Goal: Information Seeking & Learning: Learn about a topic

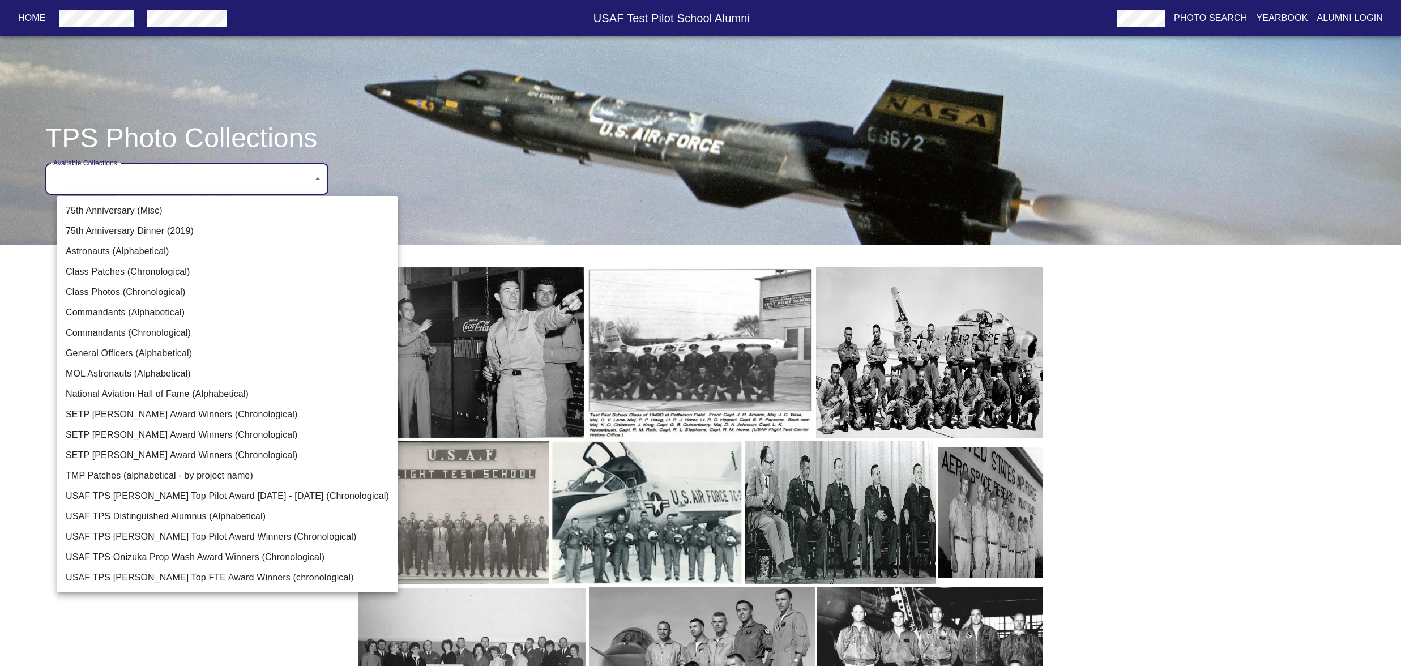
click at [332, 224] on body "Home USAF Test Pilot School Alumni Photo Search Yearbook Alumni Login TPS Photo…" at bounding box center [700, 389] width 1401 height 743
click at [122, 384] on li "MOL Astronauts (Alphabetical)" at bounding box center [228, 374] width 342 height 20
type input "MOL Astronauts (Alphabetical)"
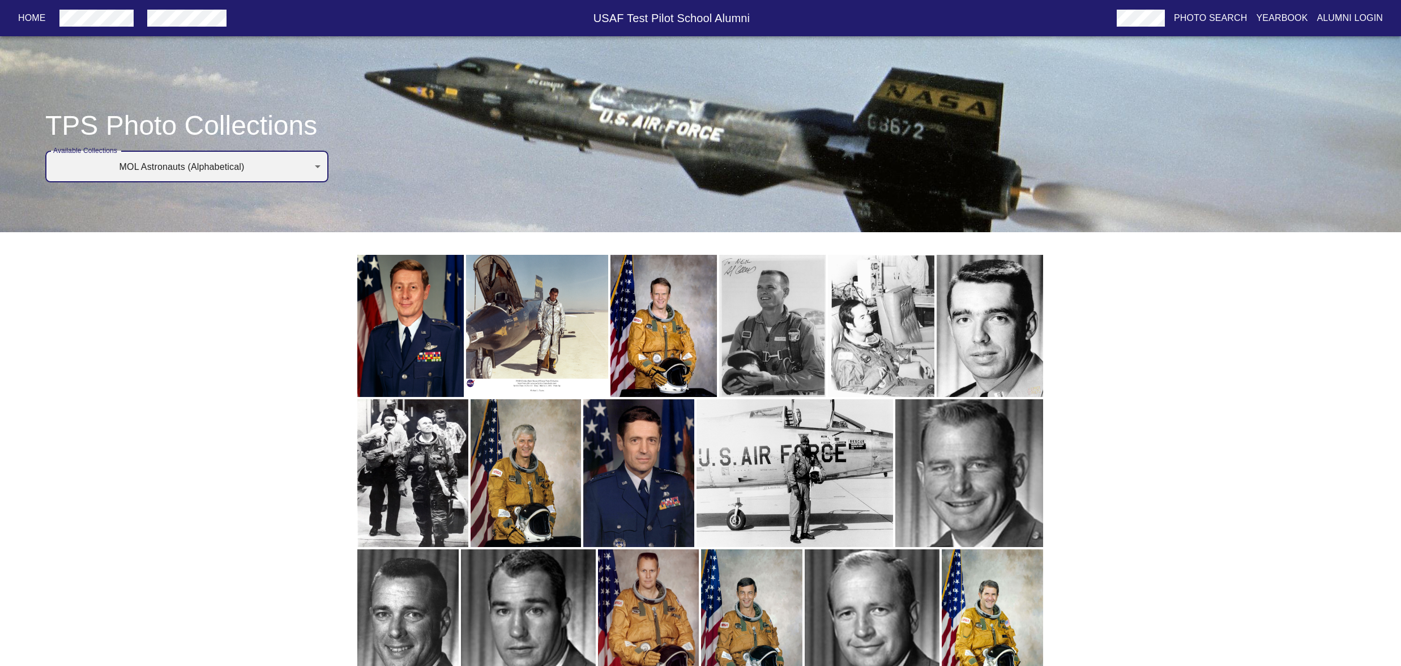
scroll to position [101, 0]
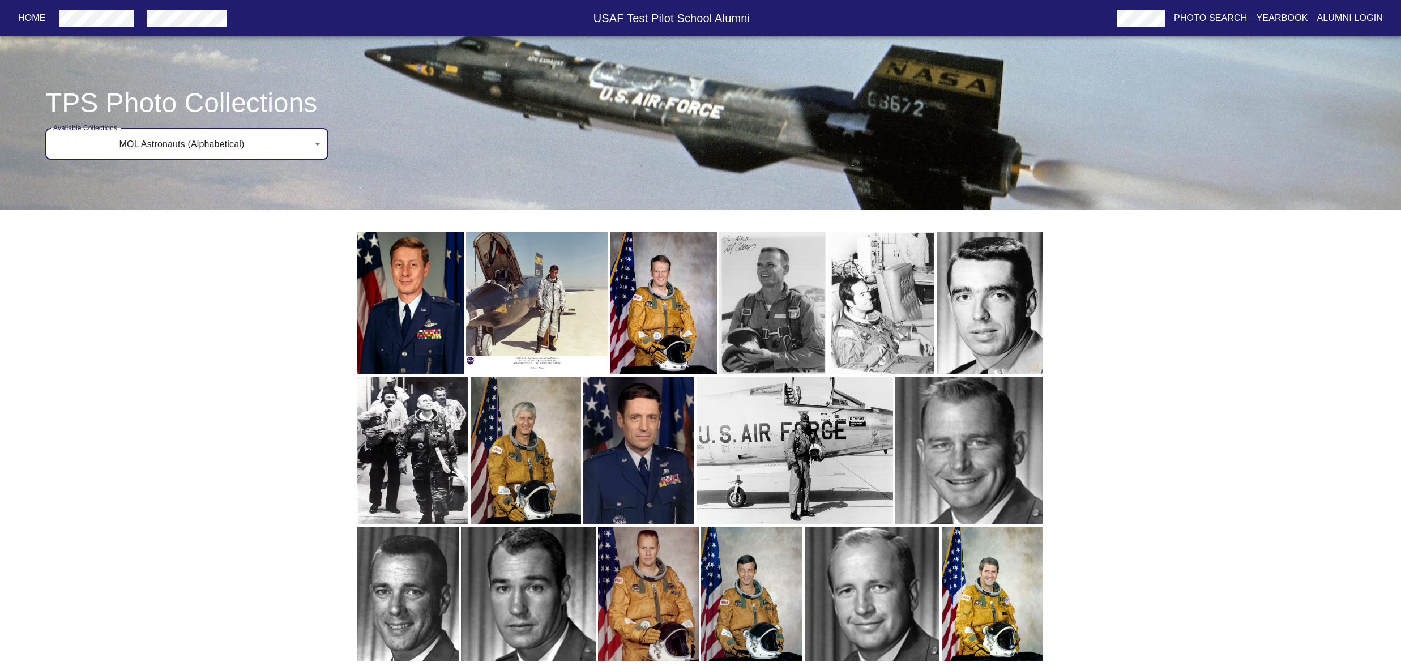
click at [403, 337] on img "button" at bounding box center [410, 303] width 106 height 142
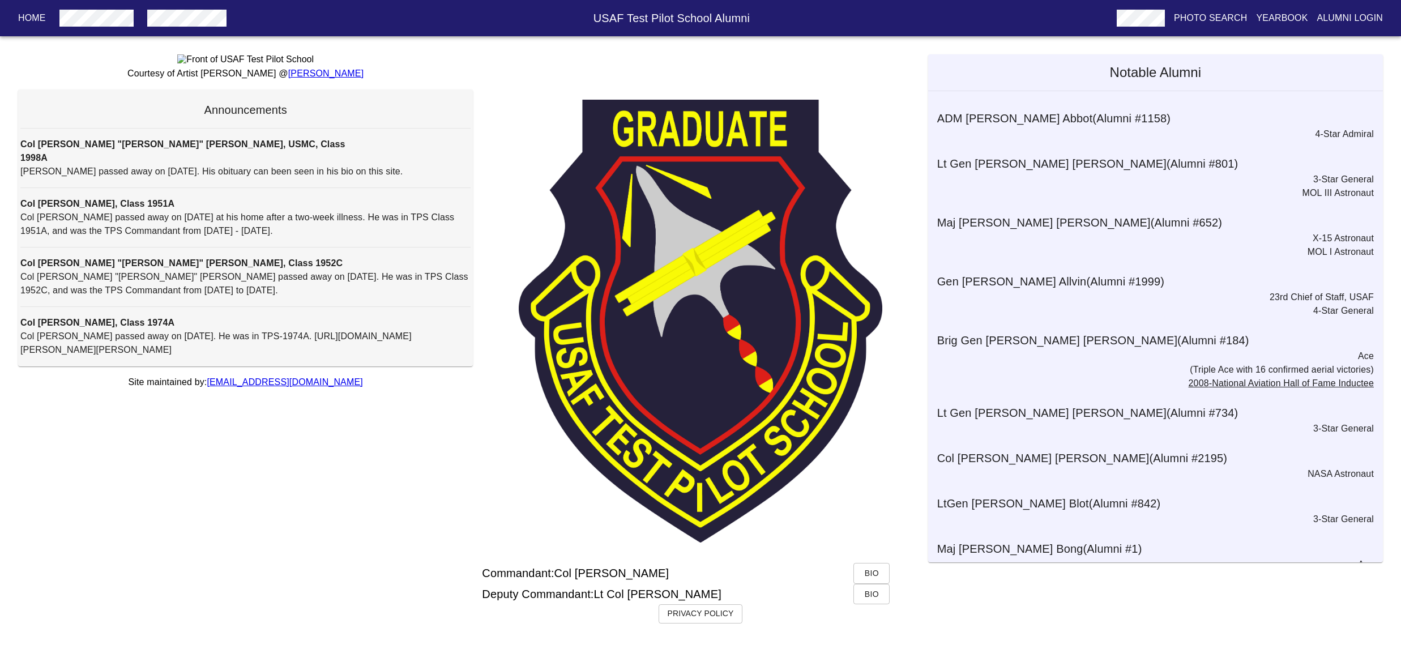
click at [868, 581] on span "Bio" at bounding box center [872, 573] width 18 height 14
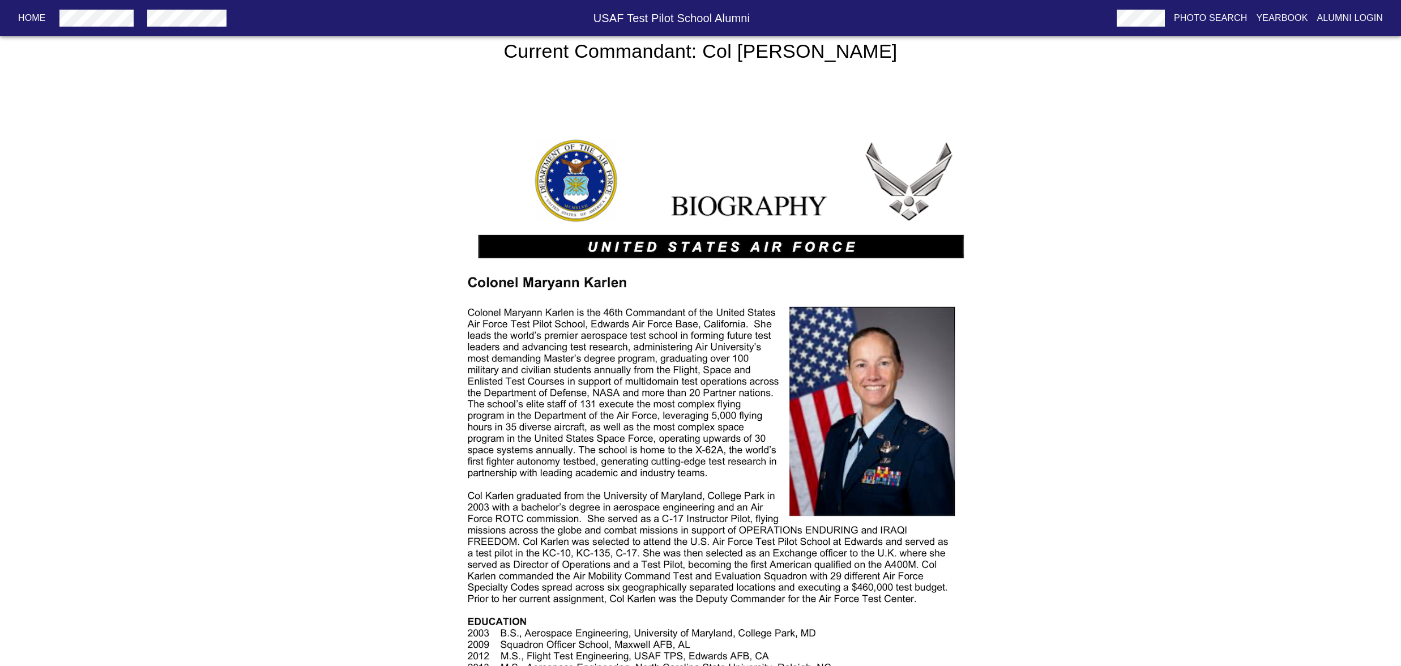
scroll to position [11, 0]
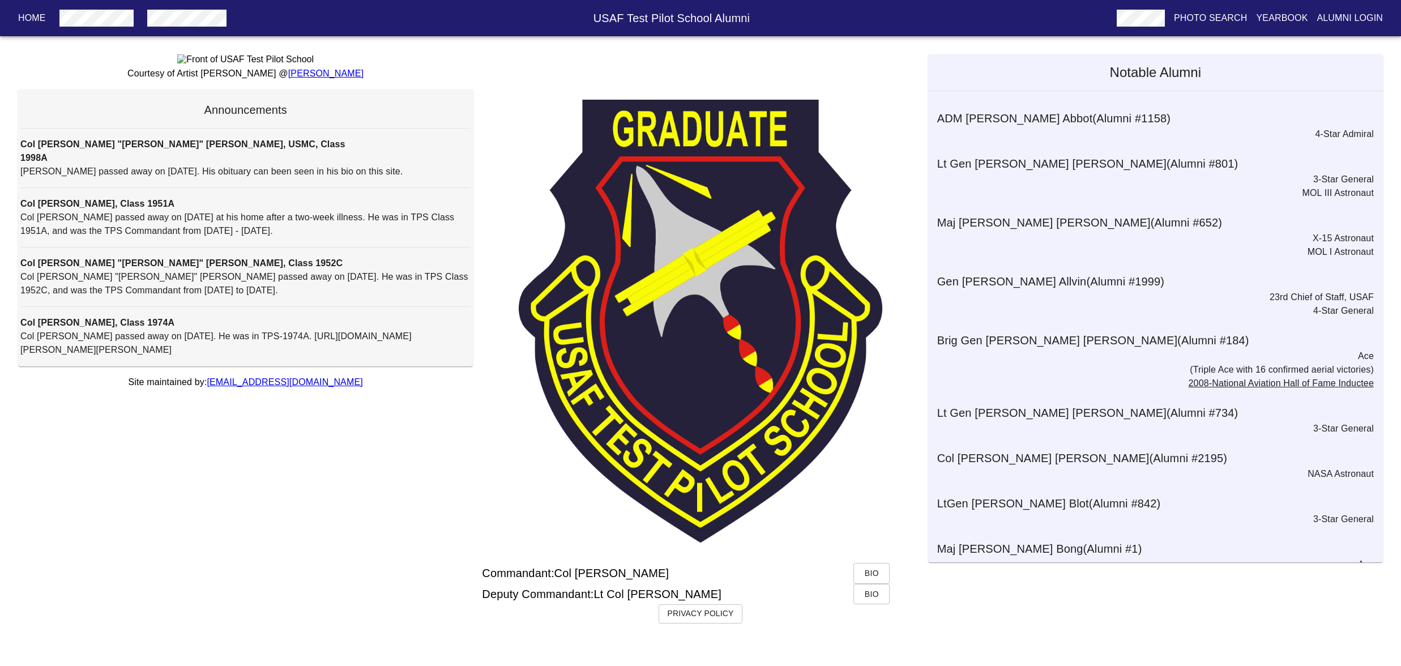
scroll to position [69, 0]
click at [877, 595] on span "Bio" at bounding box center [872, 594] width 18 height 14
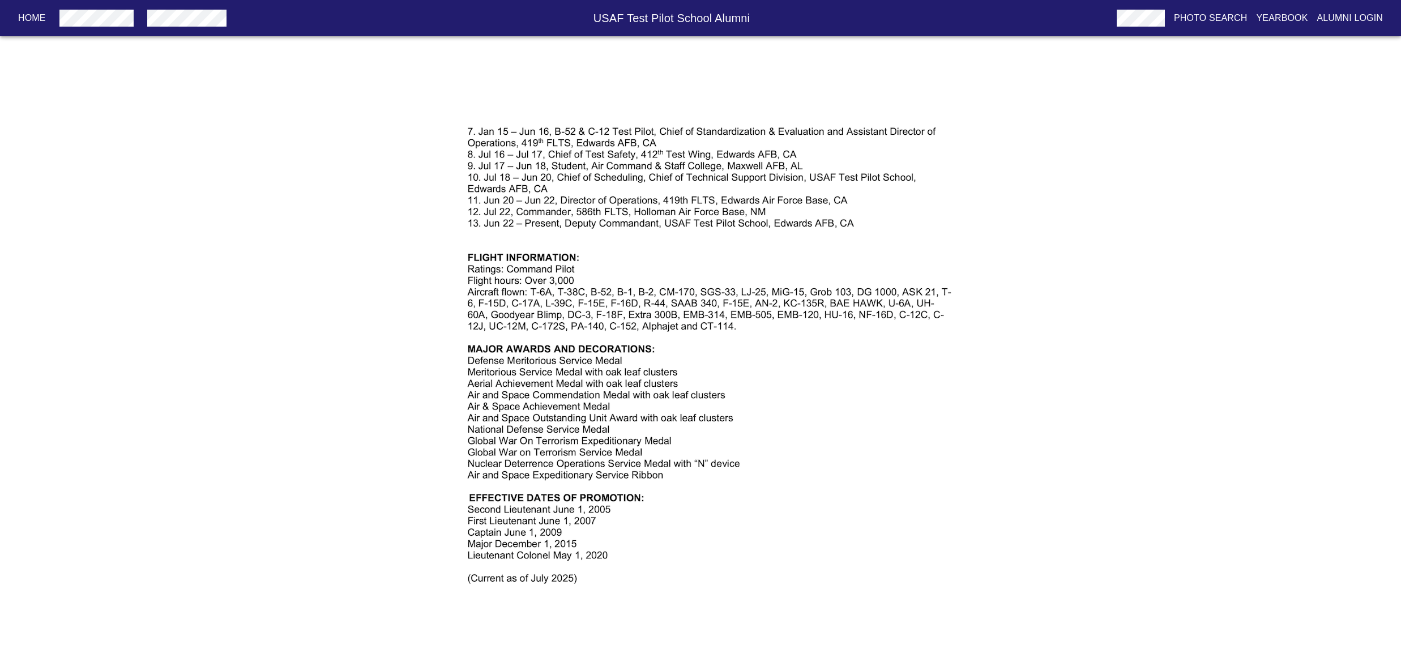
scroll to position [877, 0]
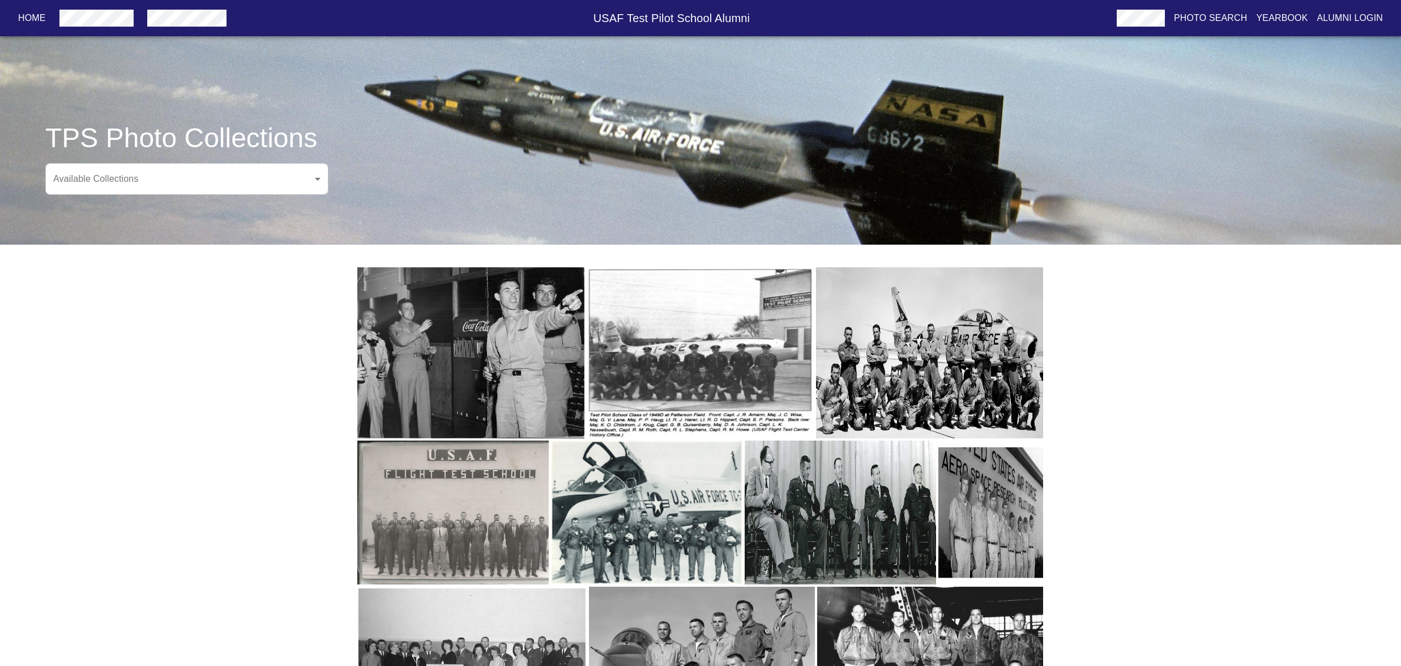
scroll to position [160, 0]
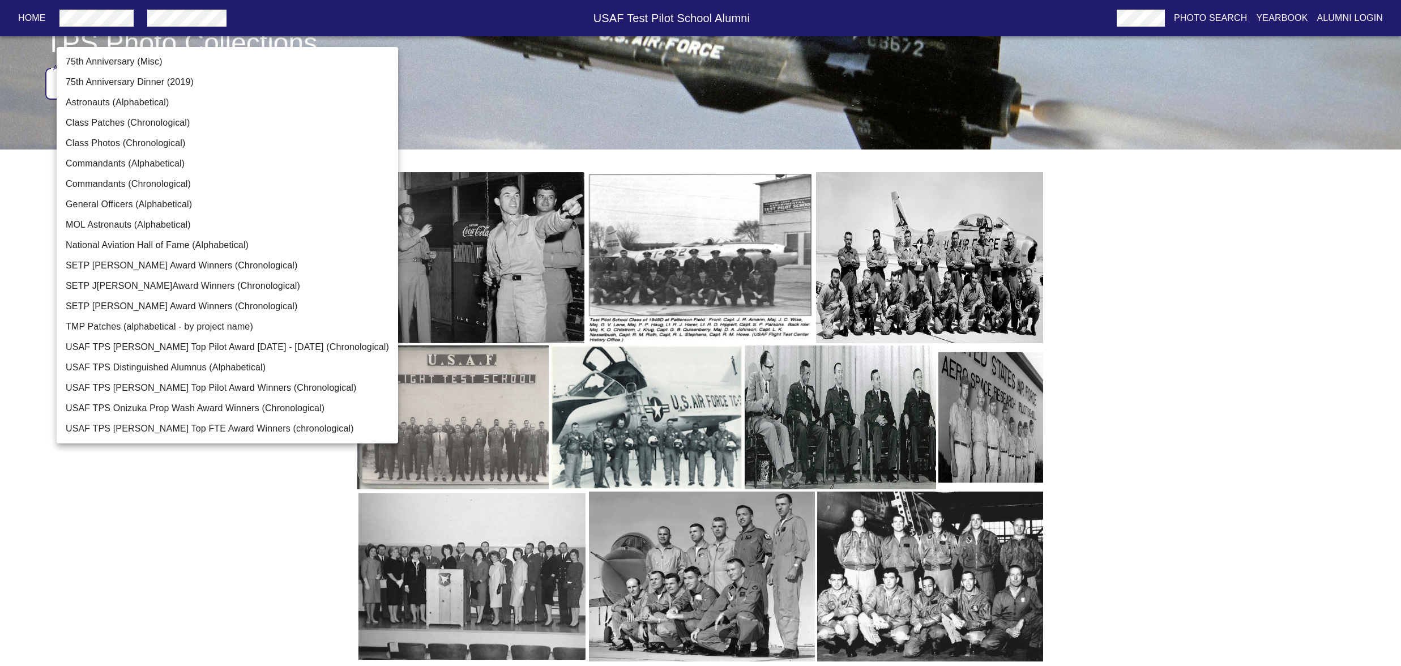
click at [329, 63] on body "Home USAF Test Pilot School Alumni Photo Search Yearbook Alumni Login TPS Photo…" at bounding box center [700, 294] width 1401 height 743
click at [200, 337] on li "TMP Patches (alphabetical - by project name)" at bounding box center [228, 327] width 342 height 20
type input "TMP Patches (alphabetical - by project name)"
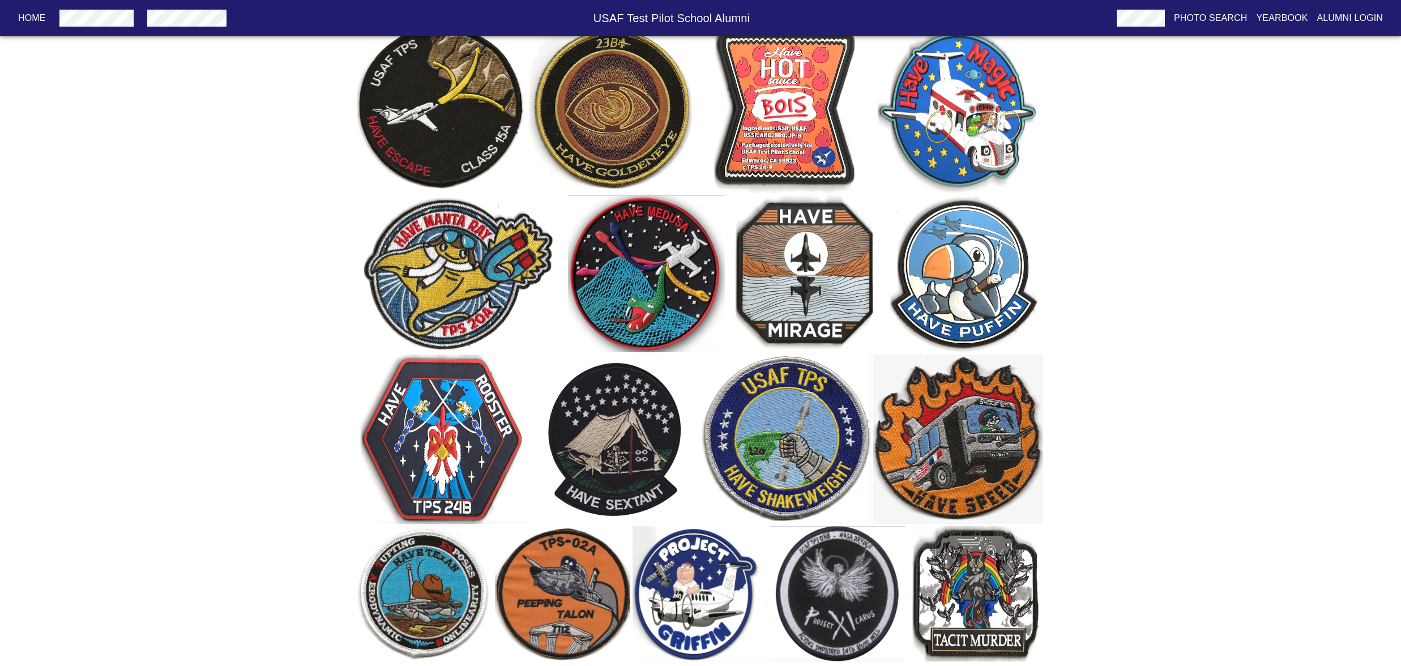
scroll to position [310, 0]
click at [1344, 19] on p "Alumni Login" at bounding box center [1351, 18] width 66 height 14
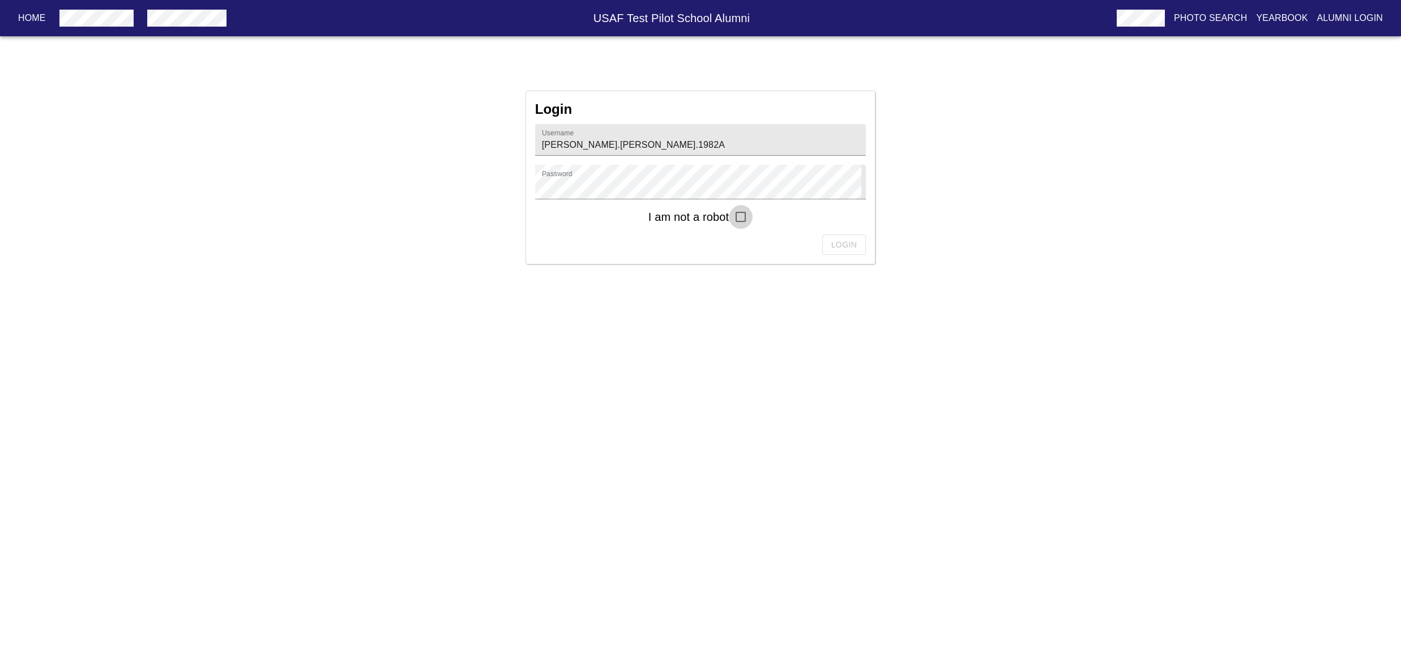
click at [753, 229] on input "checkbox" at bounding box center [741, 217] width 24 height 24
checkbox input "true"
click at [848, 255] on div "Login" at bounding box center [700, 245] width 331 height 21
click at [847, 252] on span "Login" at bounding box center [845, 245] width 26 height 14
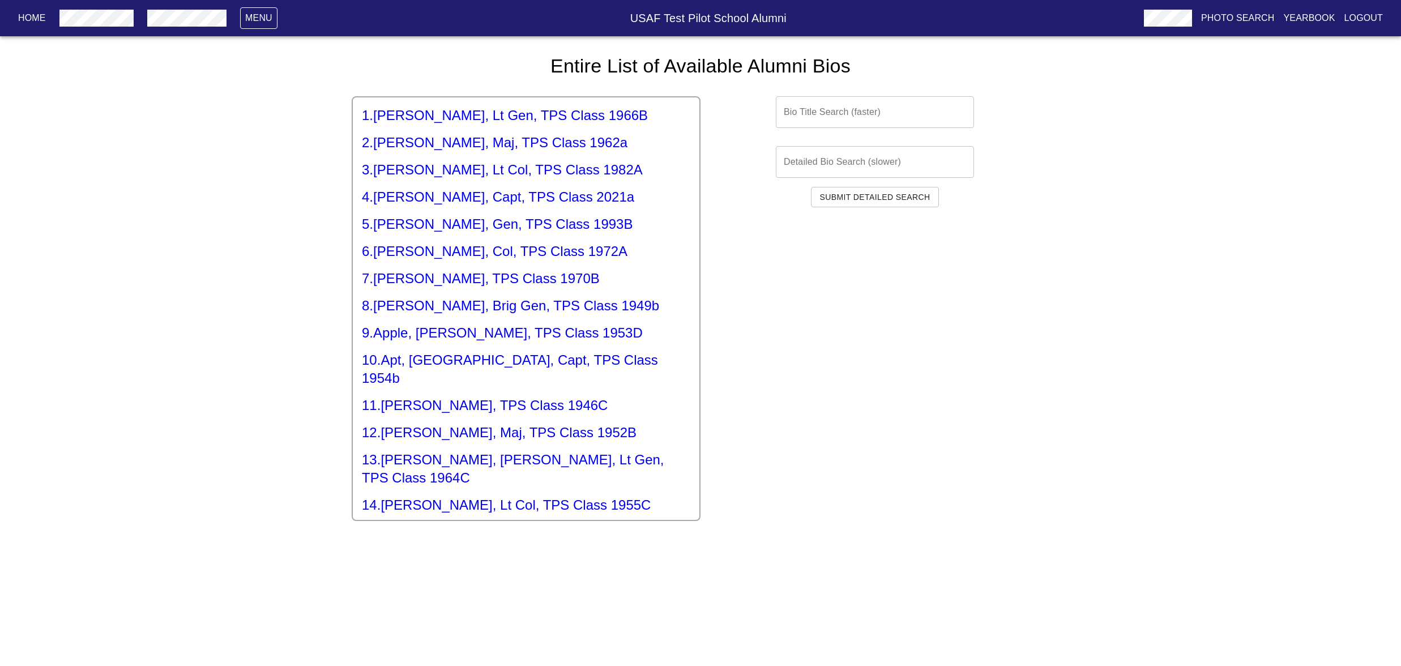
click at [526, 179] on h5 "3 . Aldrich, Gary, Lt Col, TPS Class 1982A" at bounding box center [526, 170] width 329 height 18
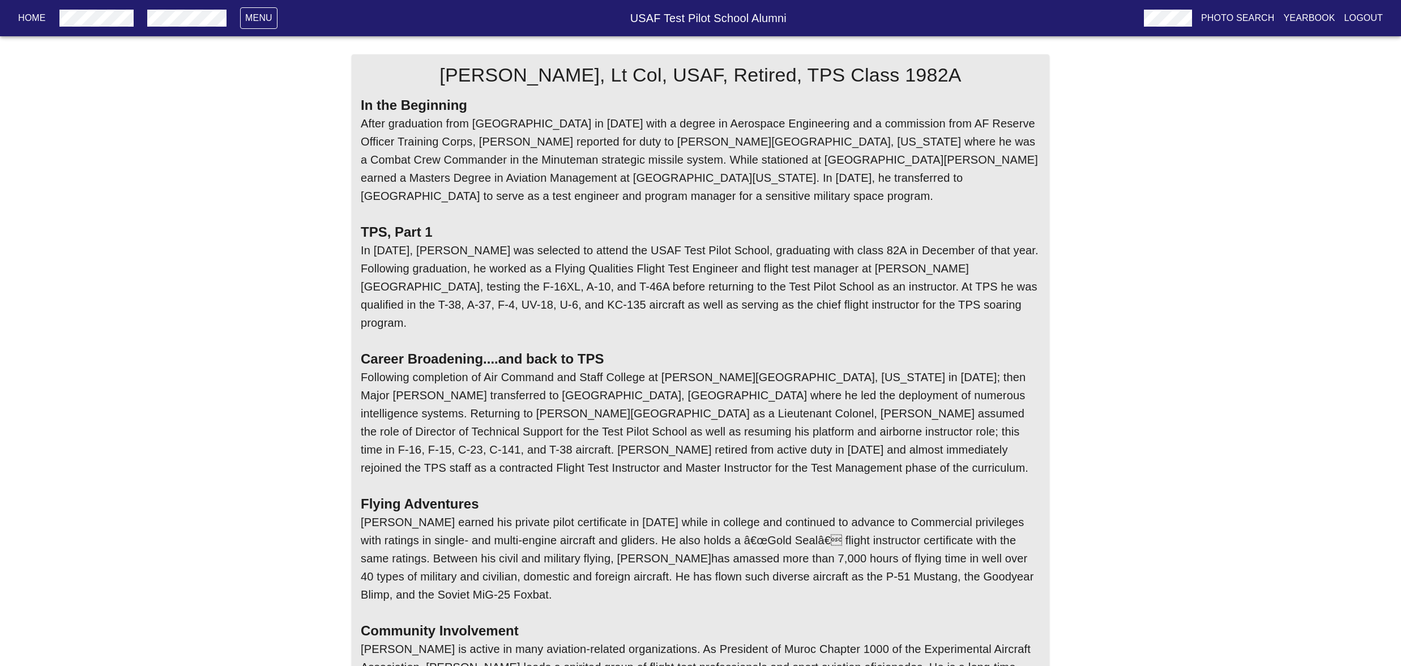
click at [1201, 14] on p "Photo Search" at bounding box center [1238, 18] width 74 height 14
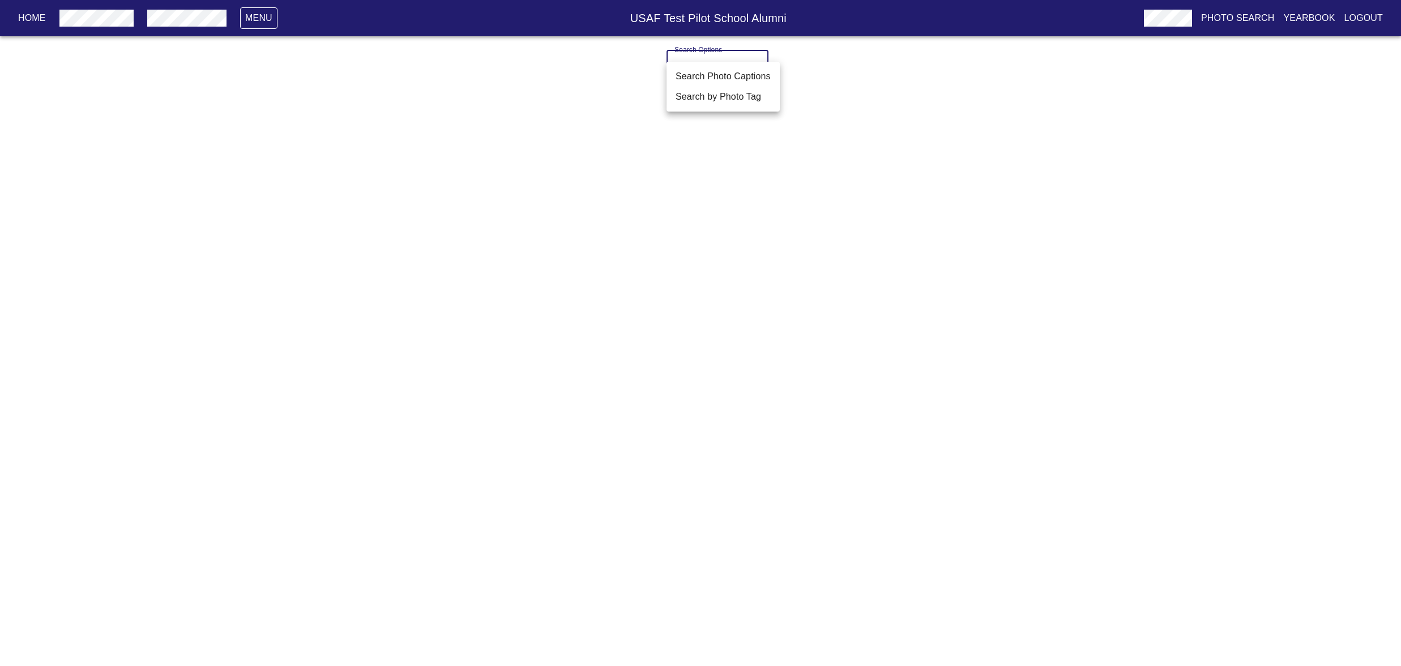
click at [754, 79] on body "Home Menu USAF Test Pilot School Alumni Photo Search Yearbook Logout Search Opt…" at bounding box center [700, 74] width 1401 height 59
click at [767, 100] on li "Search by Photo Tag" at bounding box center [723, 97] width 113 height 20
type input "Search by Photo Tag"
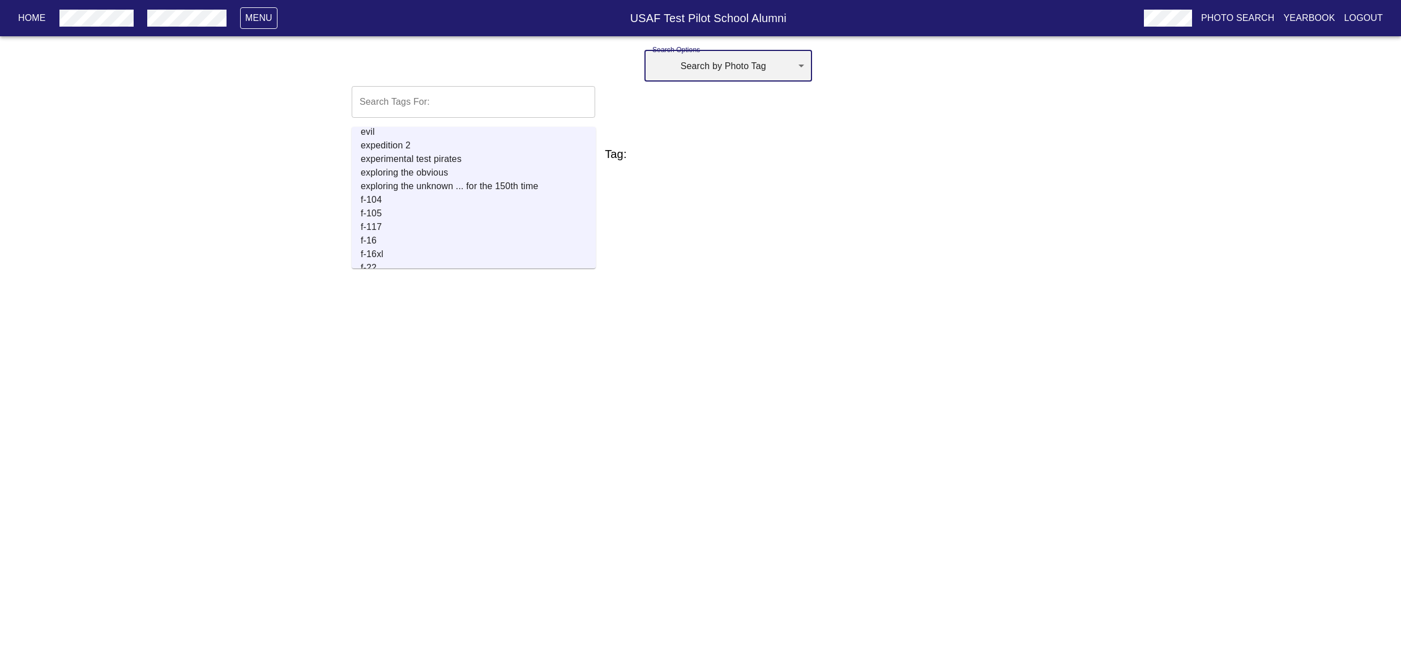
scroll to position [5180, 0]
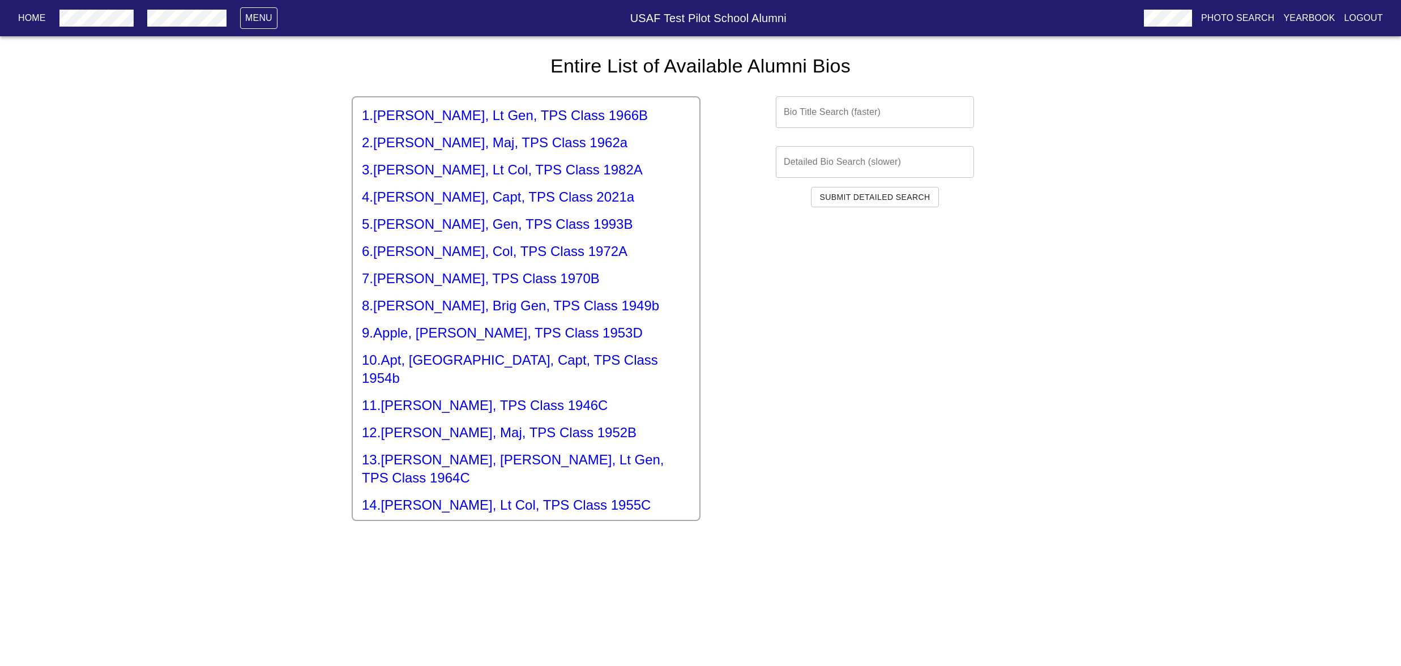
click at [46, 15] on p "Home" at bounding box center [32, 18] width 28 height 14
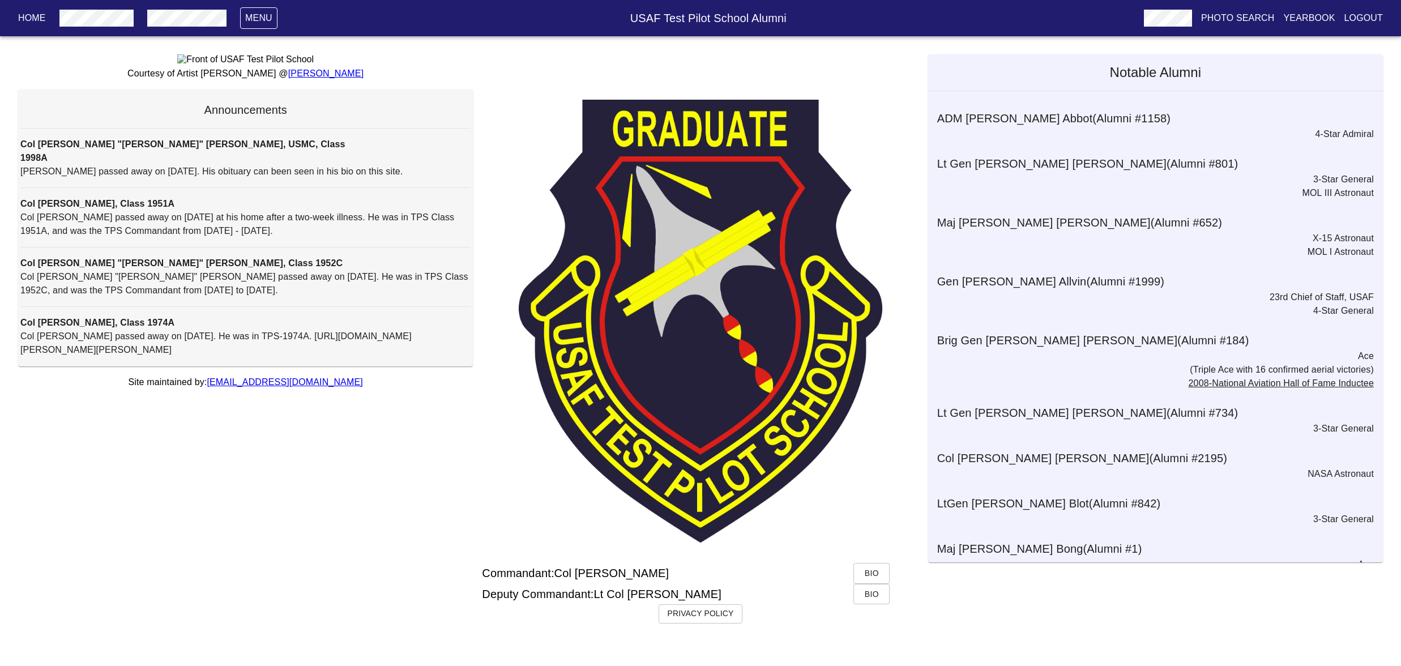
click at [272, 19] on p "Menu" at bounding box center [258, 18] width 27 height 14
click at [497, 66] on div at bounding box center [700, 333] width 1401 height 666
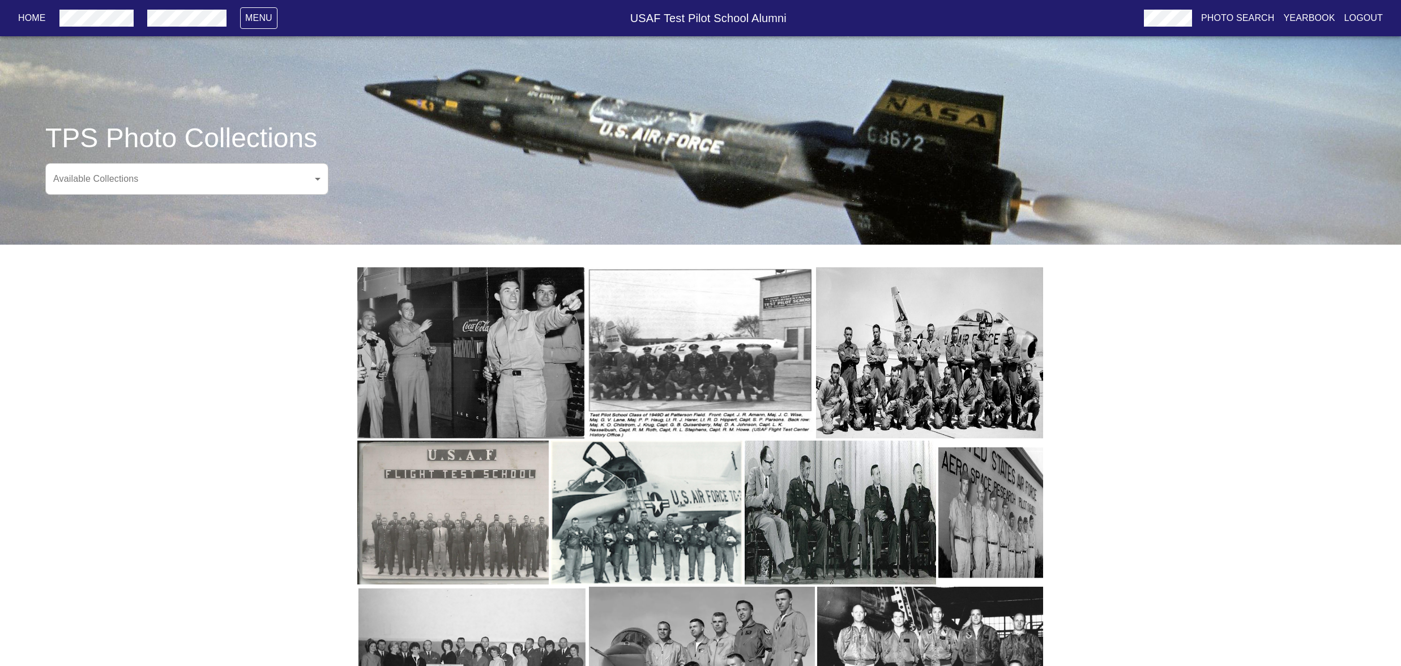
scroll to position [4, 0]
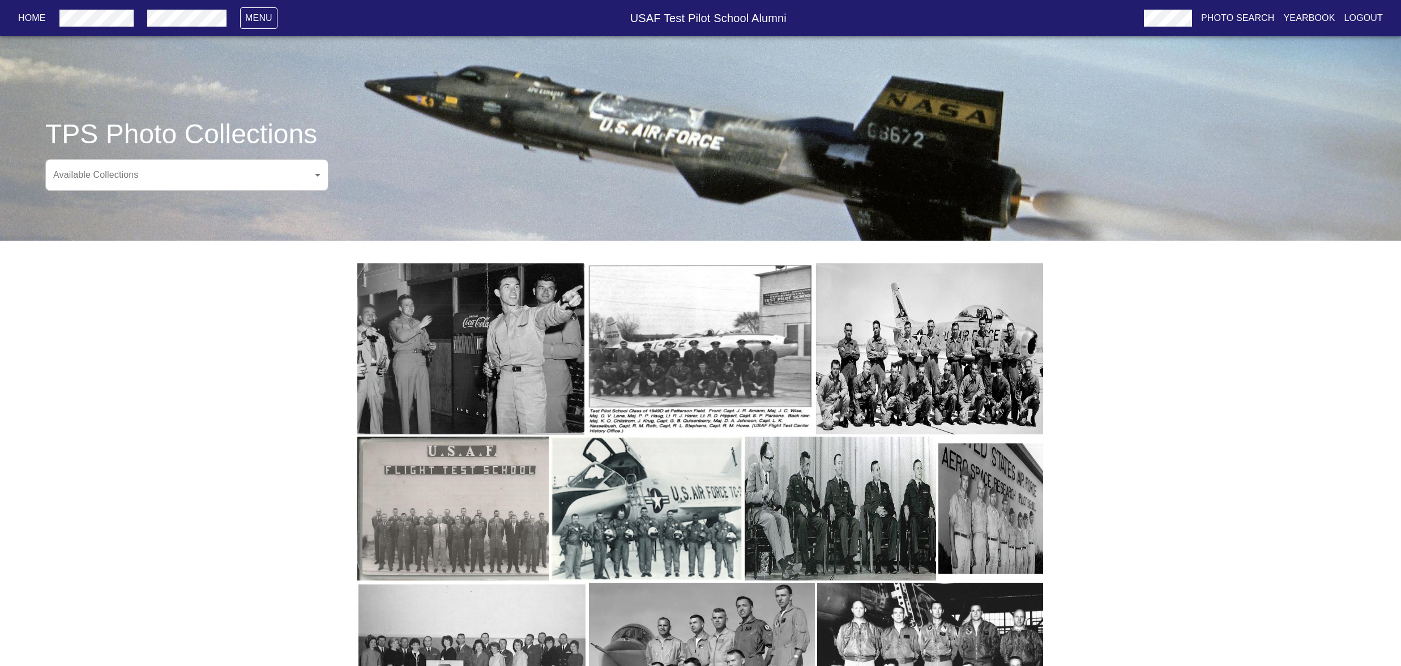
click at [329, 225] on body "Home Menu USAF Test Pilot School Alumni Photo Search Yearbook Logout TPS Photo …" at bounding box center [700, 385] width 1401 height 743
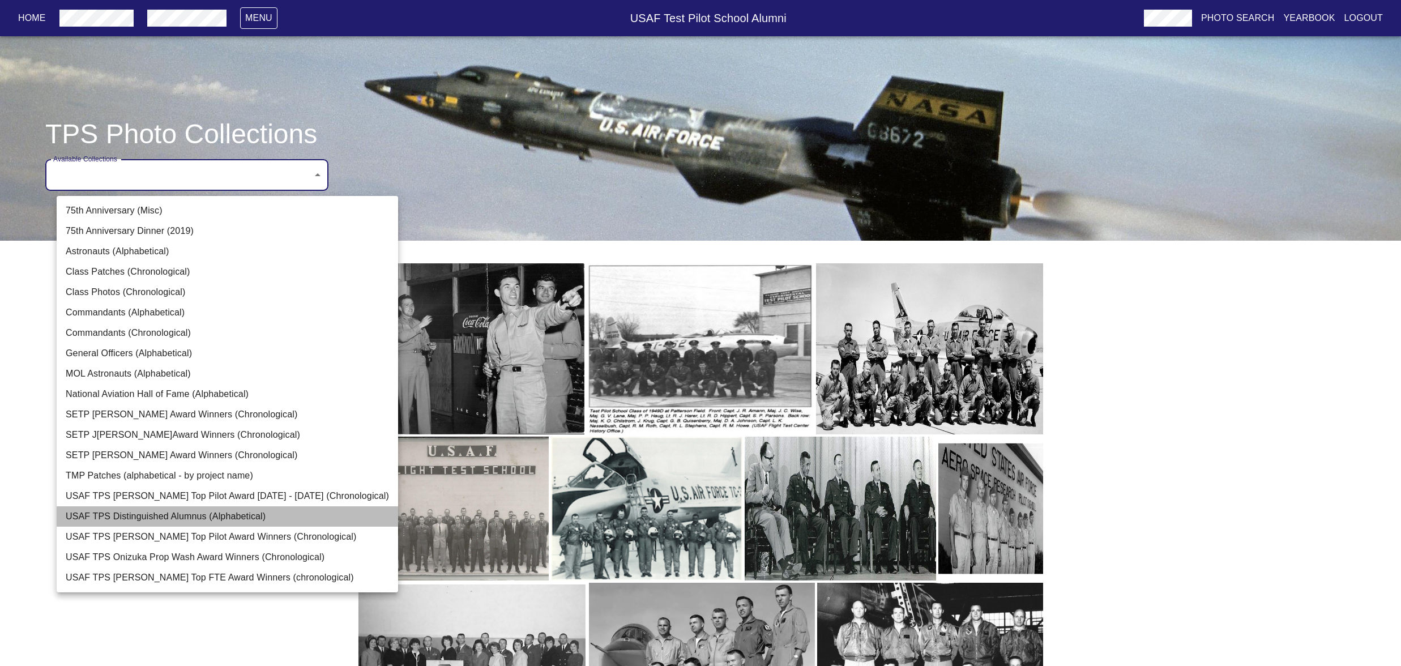
click at [224, 527] on li "USAF TPS Distinguished Alumnus (Alphabetical)" at bounding box center [228, 516] width 342 height 20
type input "USAF TPS Distinguished Alumnus (Alphabetical)"
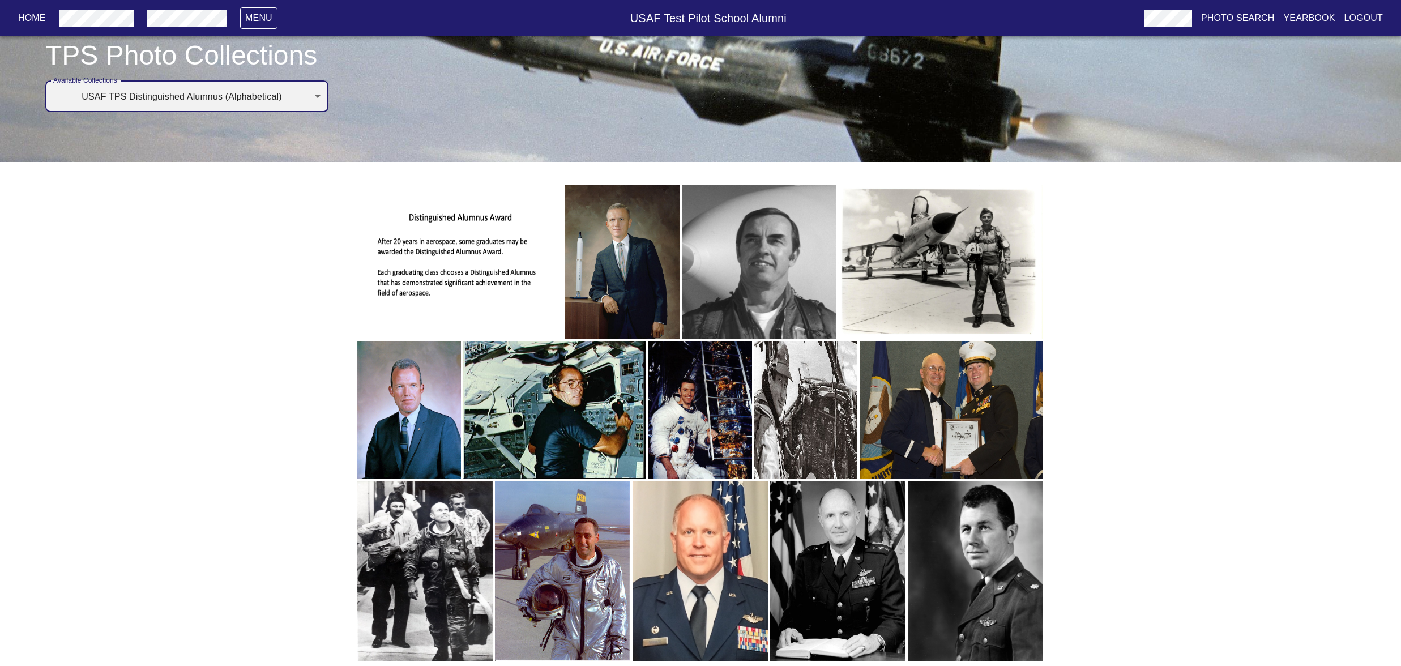
scroll to position [148, 0]
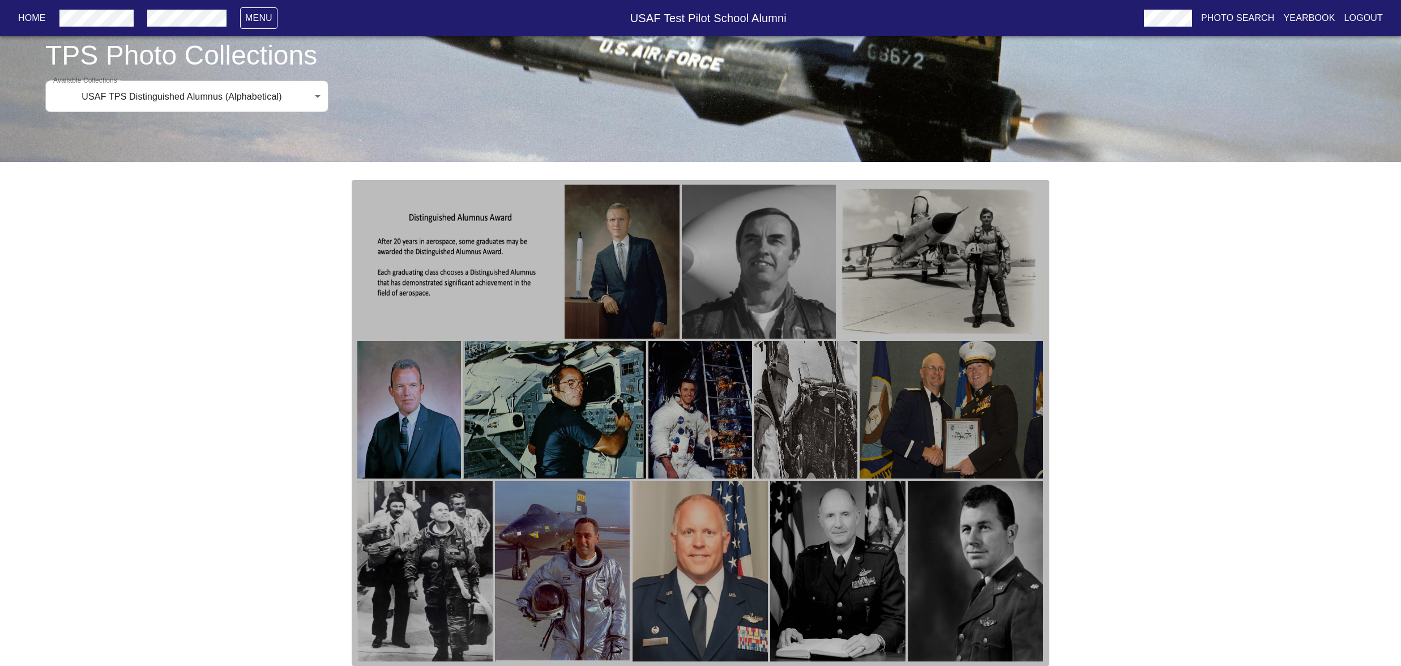
click at [940, 395] on img "button" at bounding box center [952, 410] width 184 height 138
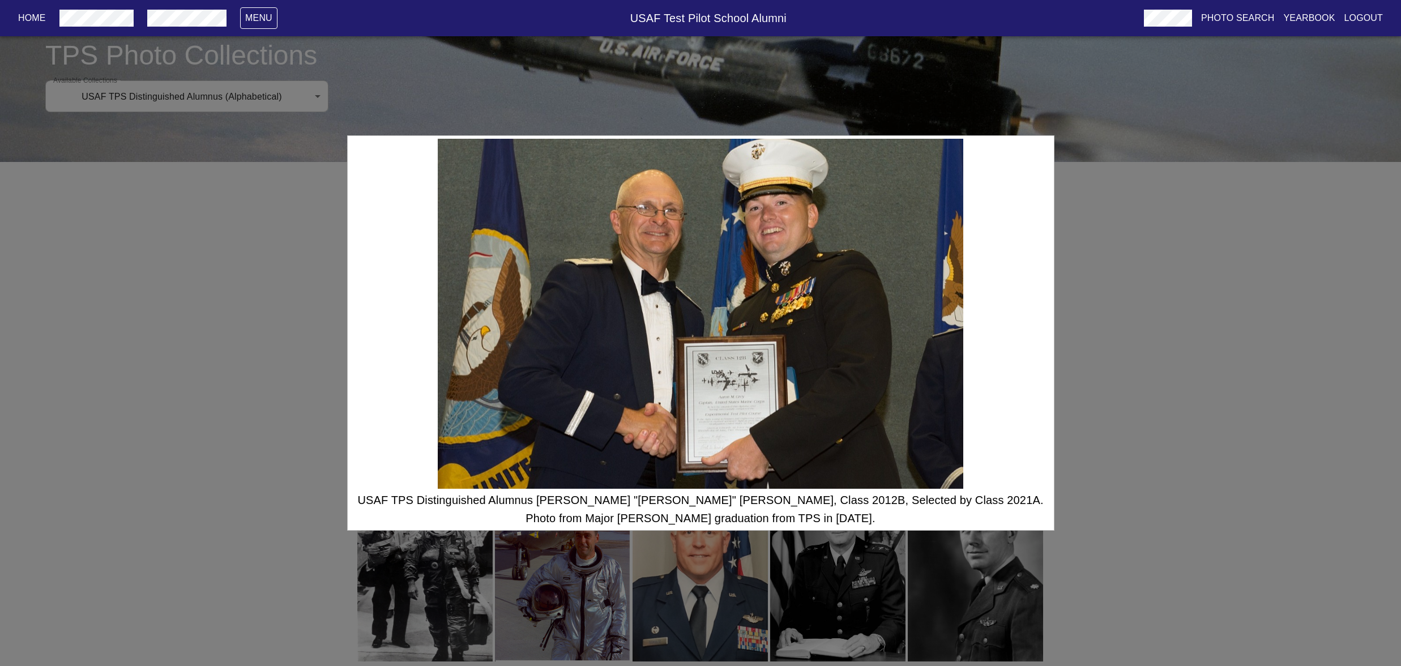
click at [1189, 432] on div "USAF TPS Distinguished Alumnus Aaron "Amber" Frey, Class 2012B, Selected by Cla…" at bounding box center [700, 333] width 1401 height 666
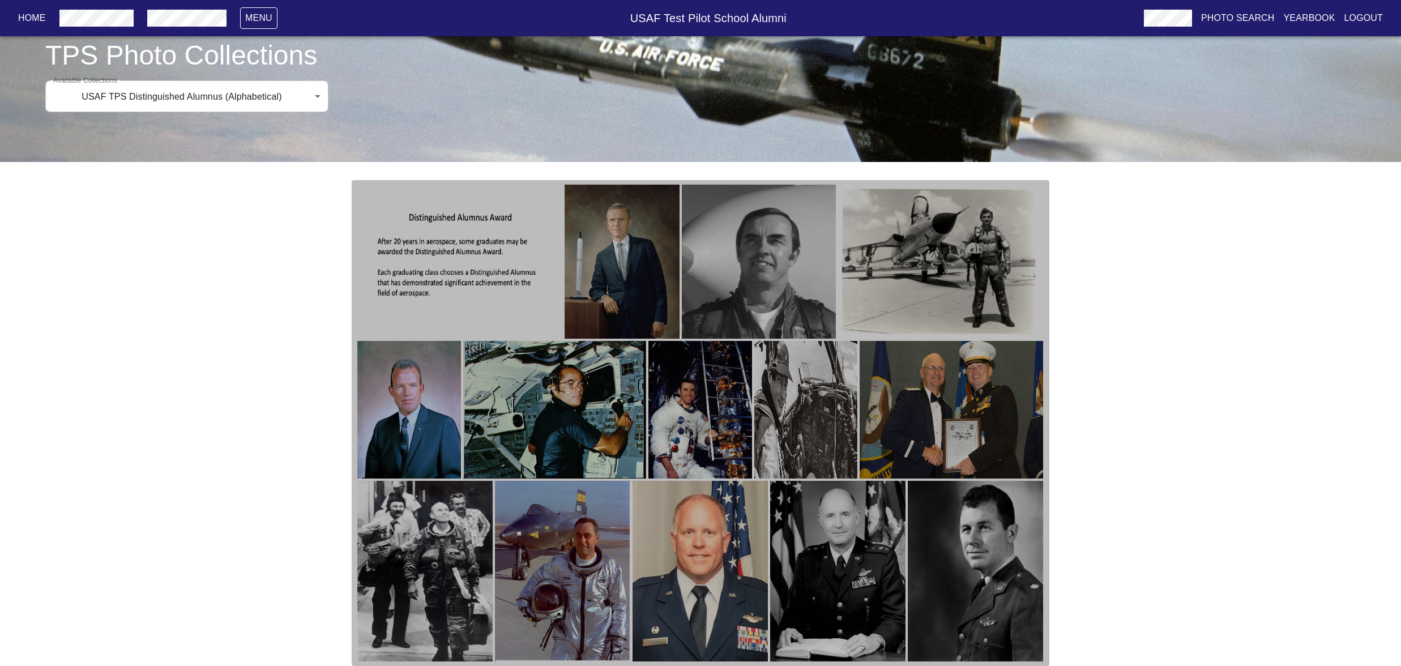
click at [731, 571] on img "button" at bounding box center [700, 571] width 135 height 181
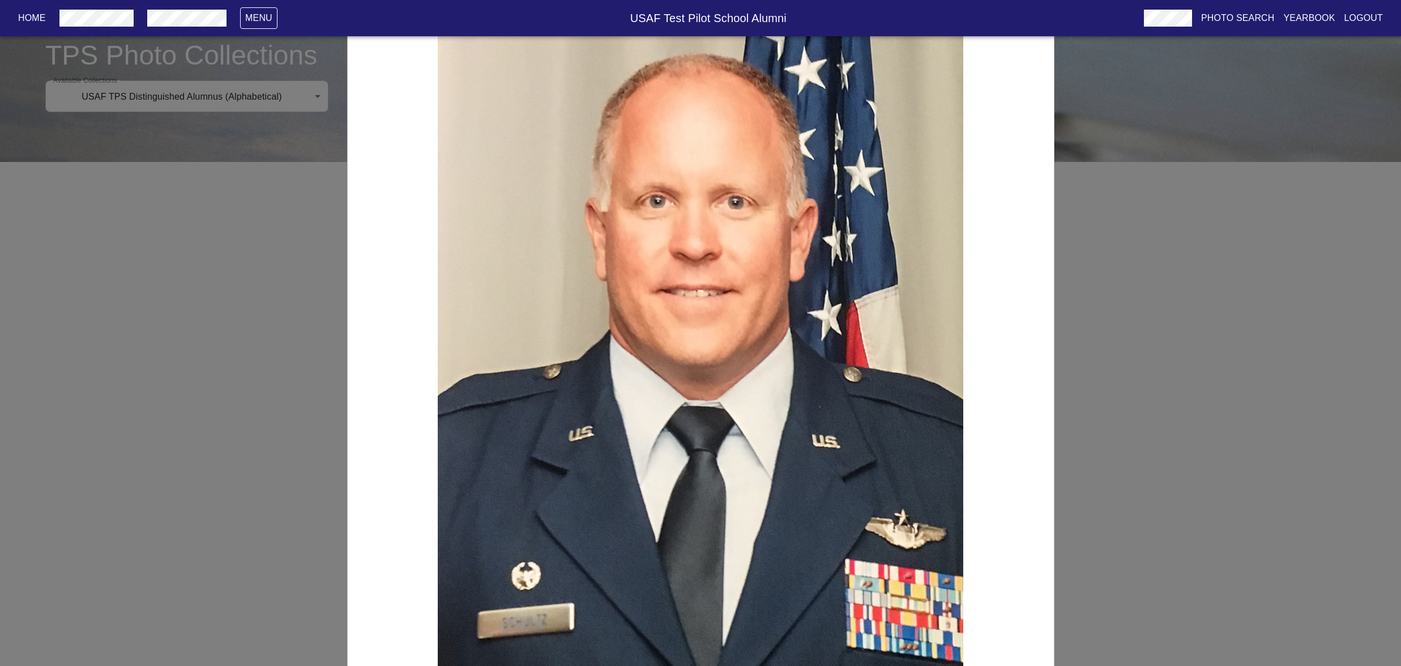
scroll to position [0, 0]
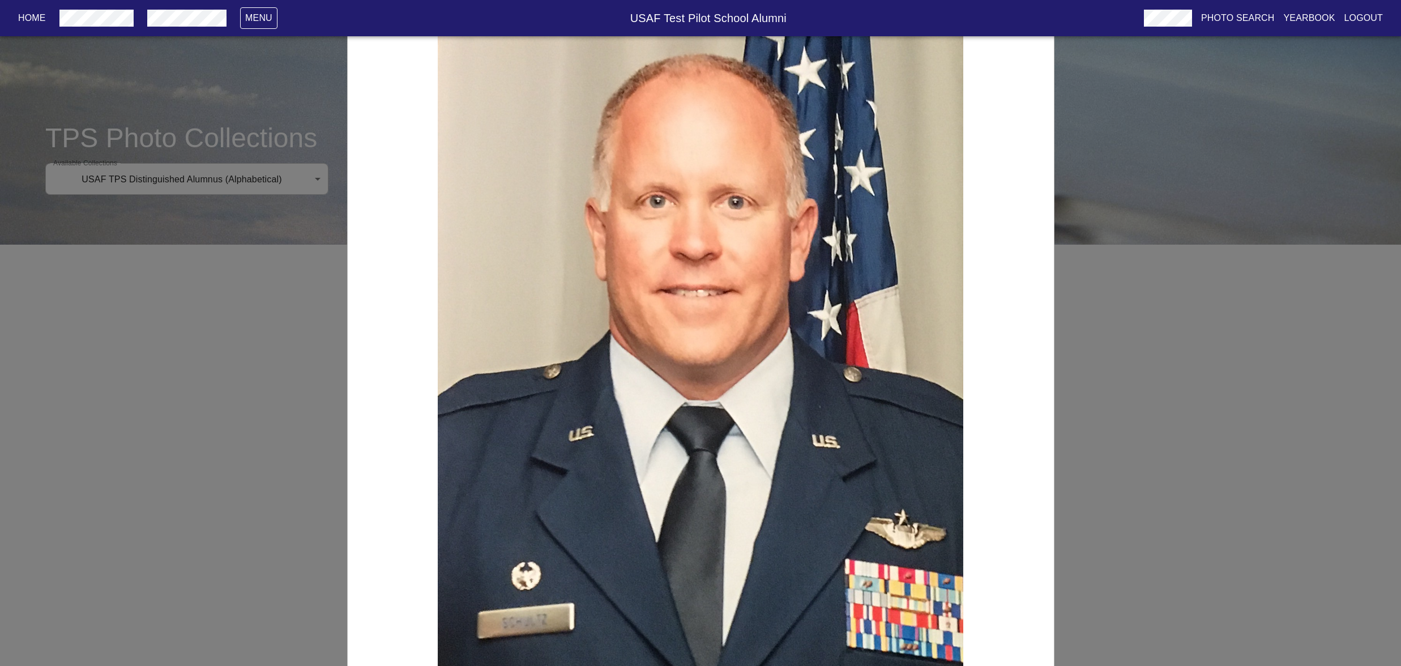
click at [1167, 390] on div "USAF TPS Distinguished Alumnus Eric "Doc" Schultz, Class 2008A, Selected by Cla…" at bounding box center [700, 333] width 1401 height 666
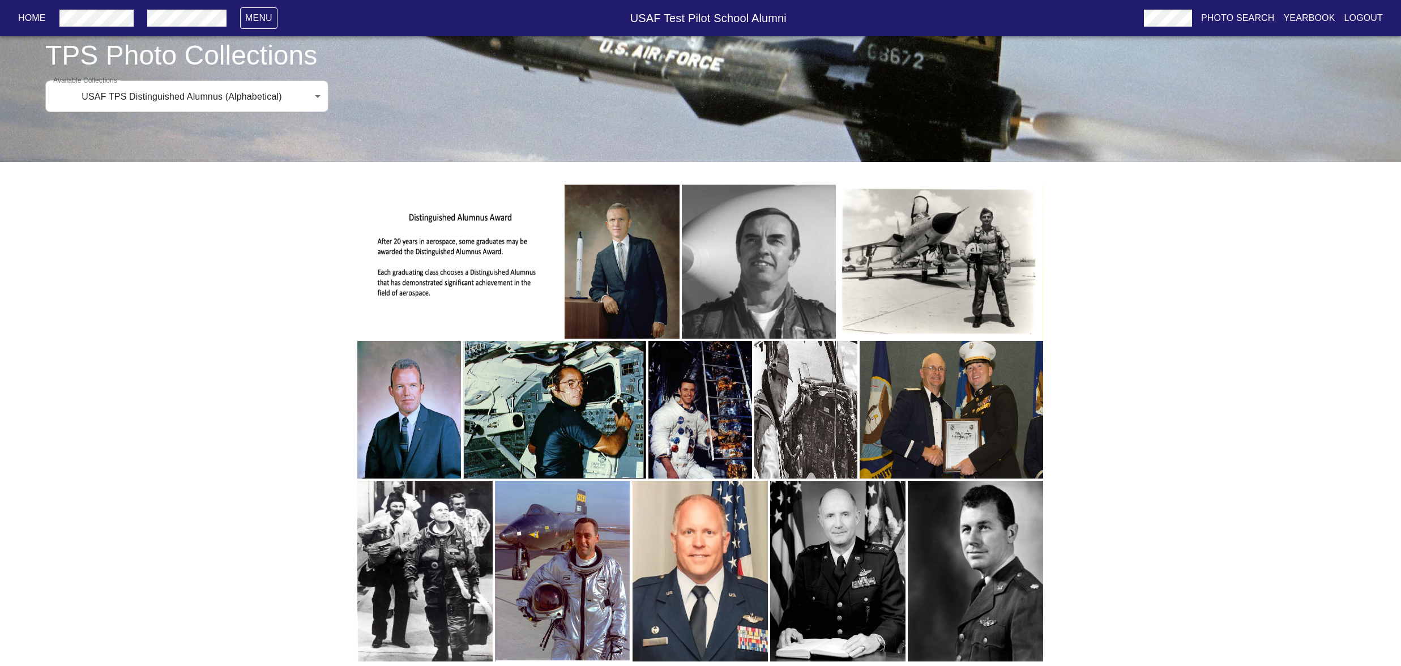
scroll to position [148, 0]
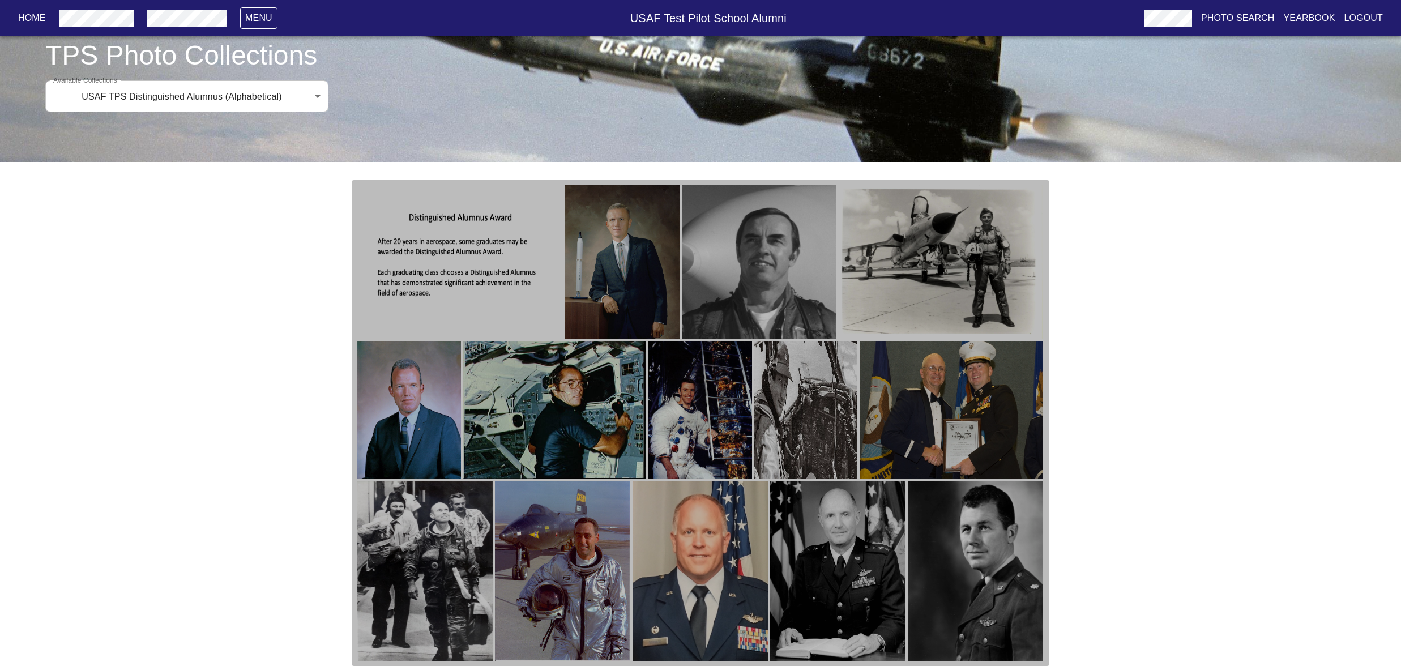
click at [419, 430] on img "button" at bounding box center [409, 410] width 104 height 138
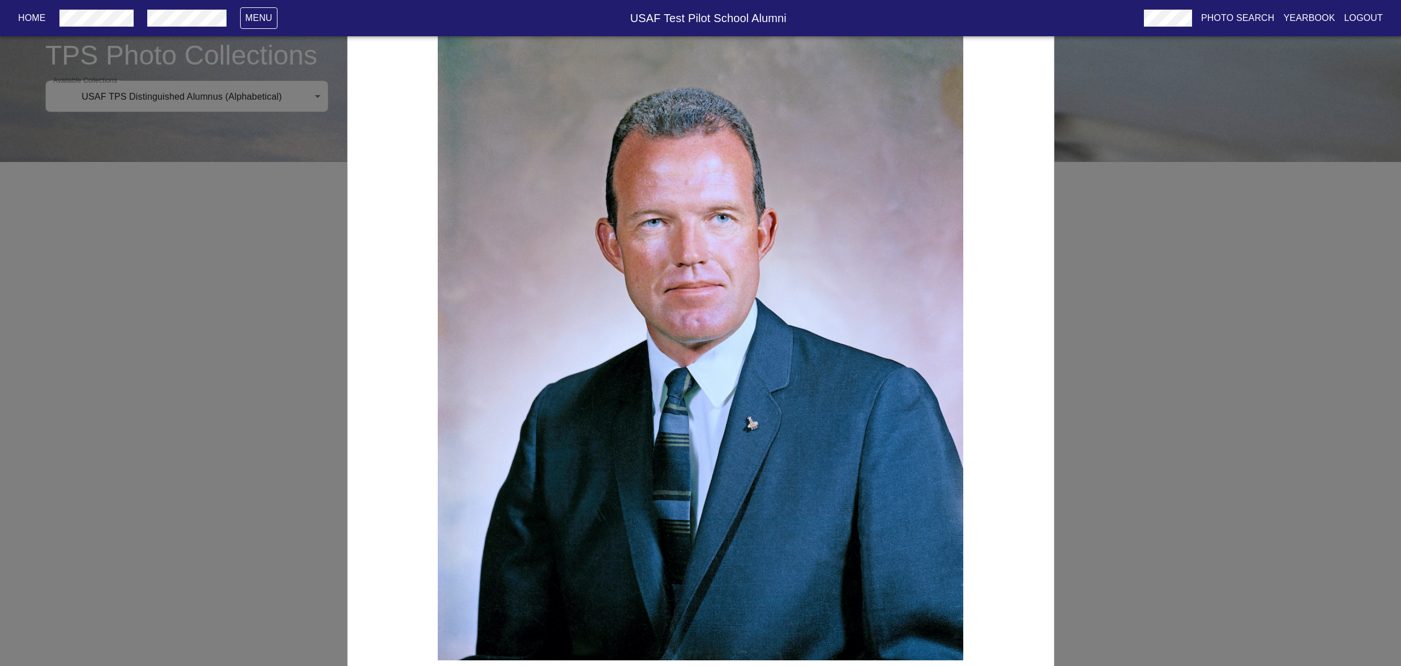
click at [148, 394] on div "USAF TPS Distinguished Alumnus Leroy "Gordo" Cooper, Class 1956D, Selected by C…" at bounding box center [700, 333] width 1401 height 666
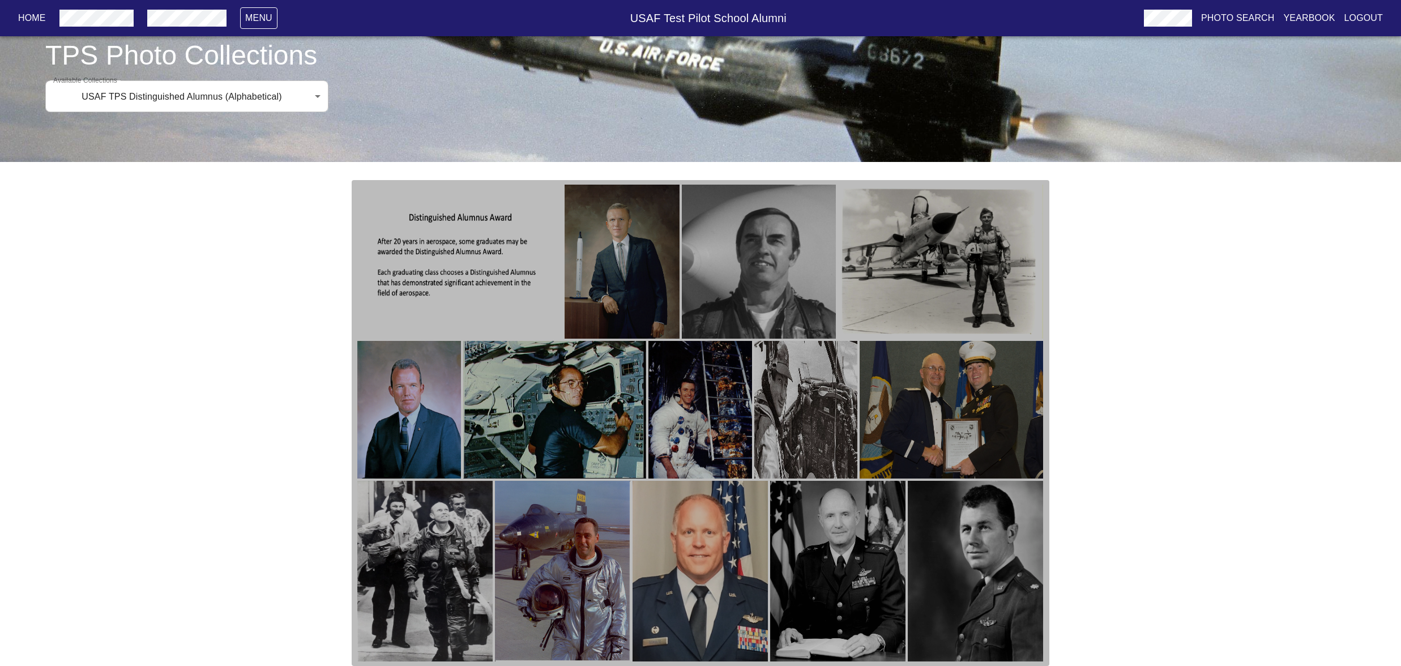
click at [976, 571] on img "button" at bounding box center [975, 571] width 135 height 181
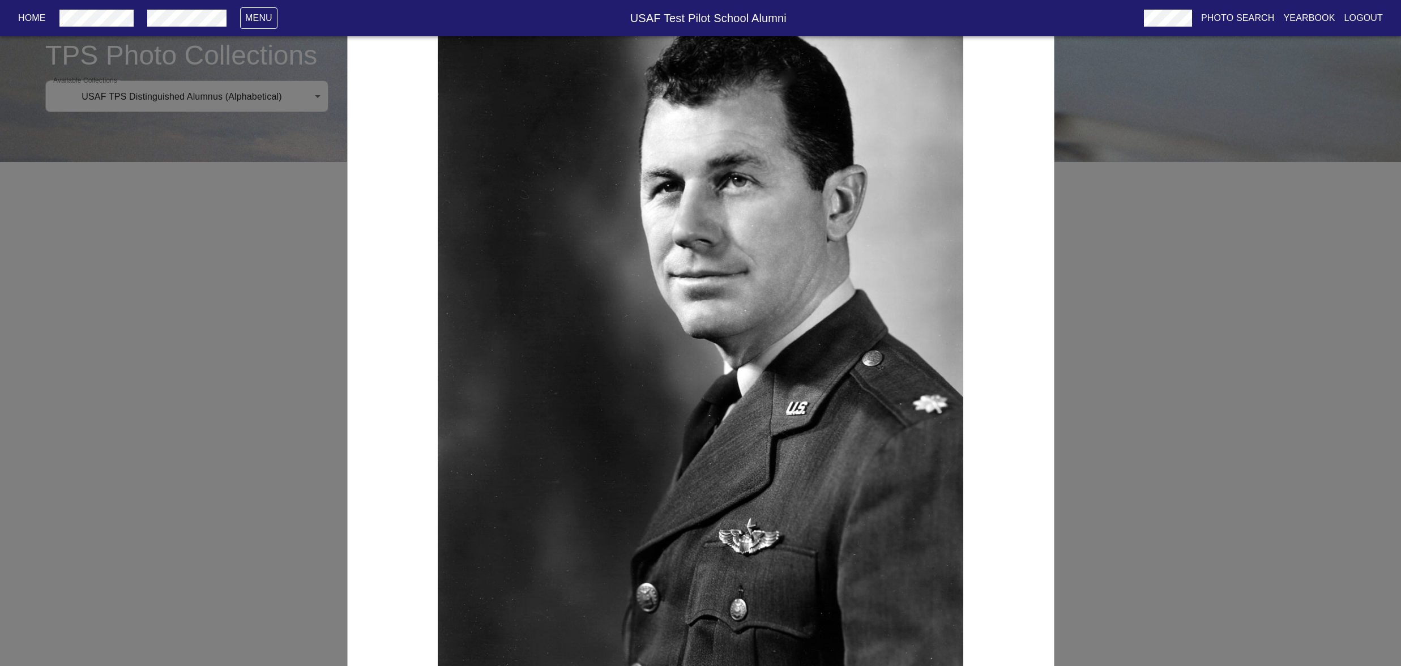
scroll to position [0, 0]
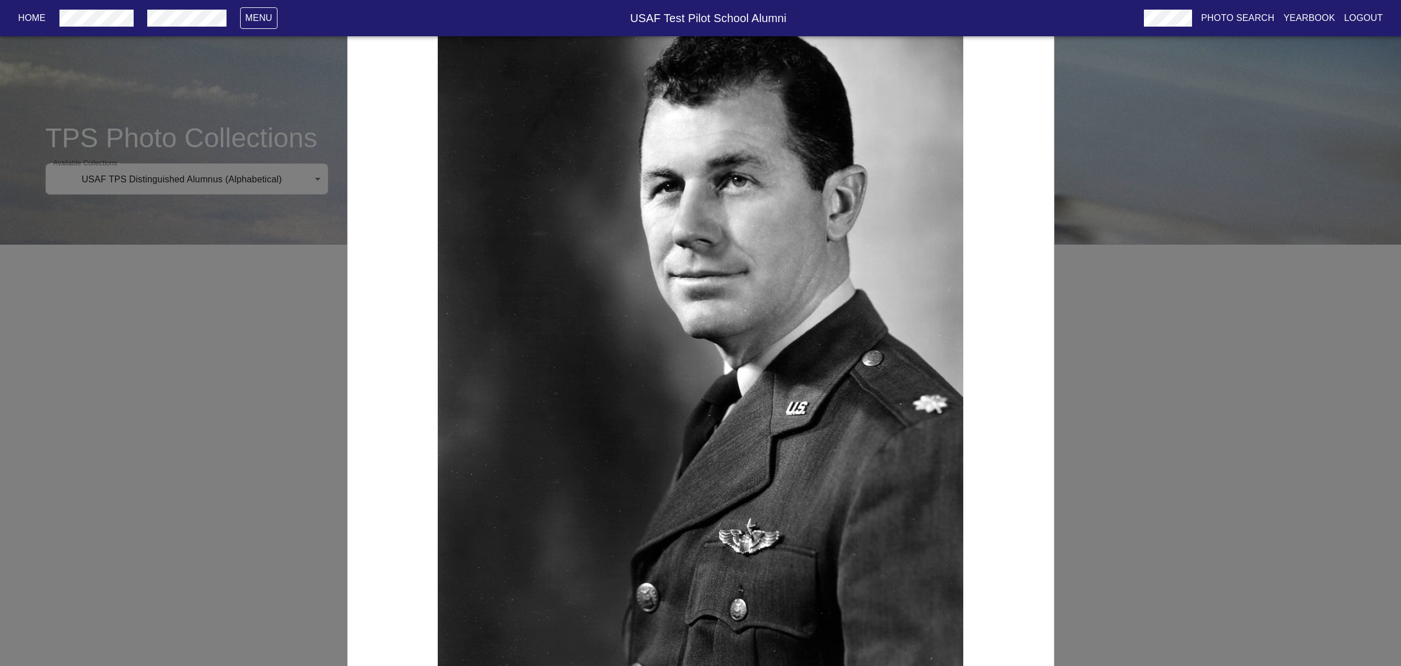
click at [815, 272] on img at bounding box center [701, 345] width 526 height 684
click at [31, 20] on p "Home" at bounding box center [32, 18] width 28 height 14
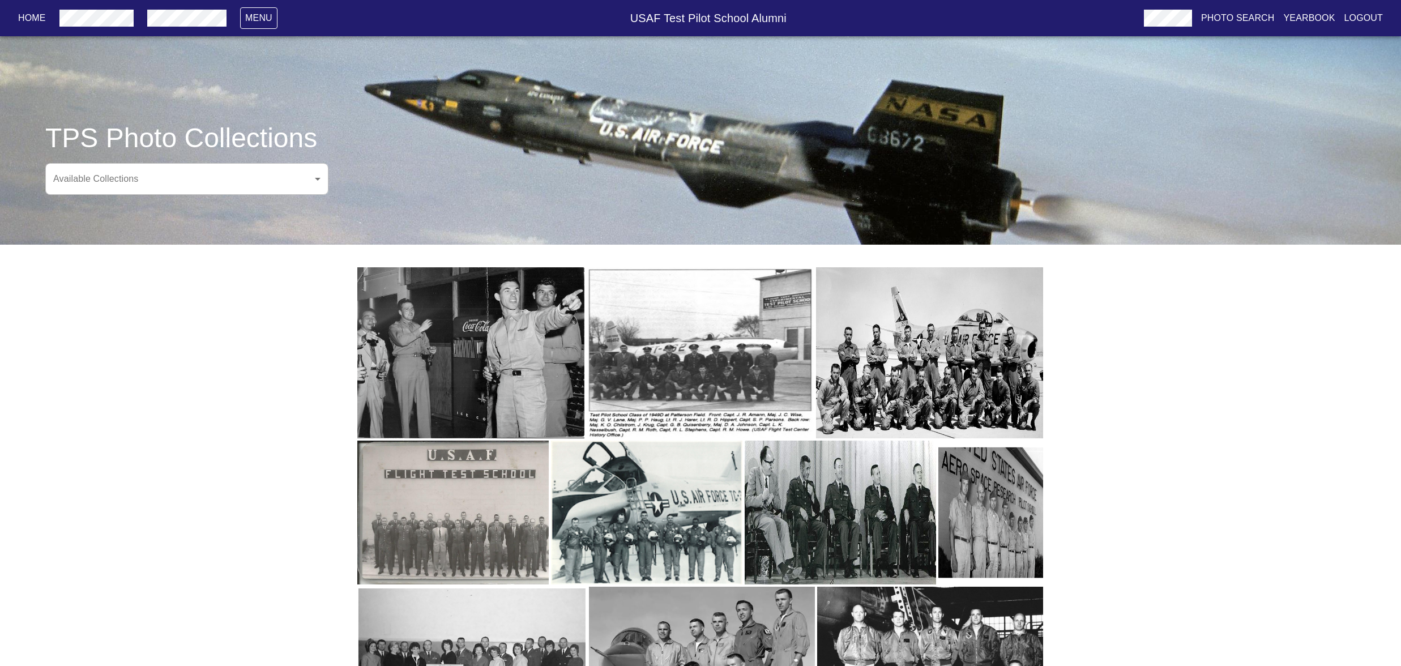
click at [323, 226] on body "Home Menu USAF Test Pilot School Alumni Photo Search Yearbook Logout TPS Photo …" at bounding box center [700, 389] width 1401 height 743
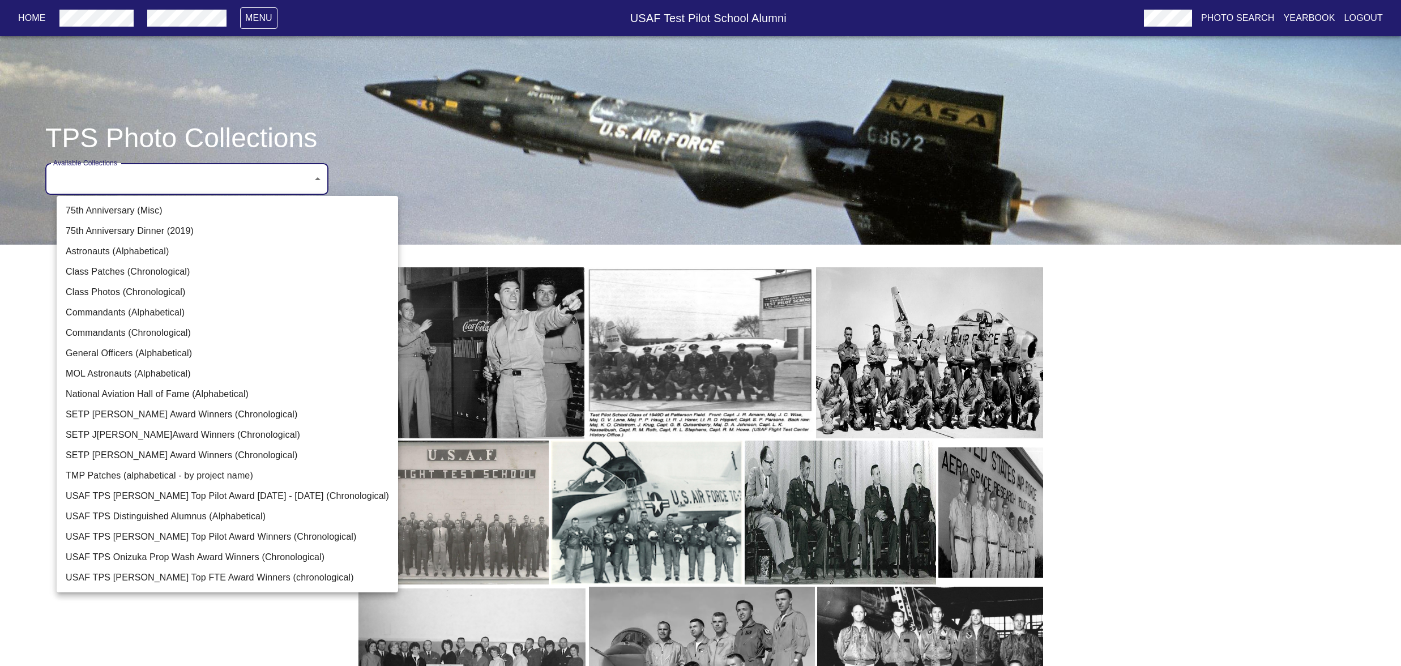
click at [464, 261] on div at bounding box center [700, 333] width 1401 height 666
